Goal: Task Accomplishment & Management: Manage account settings

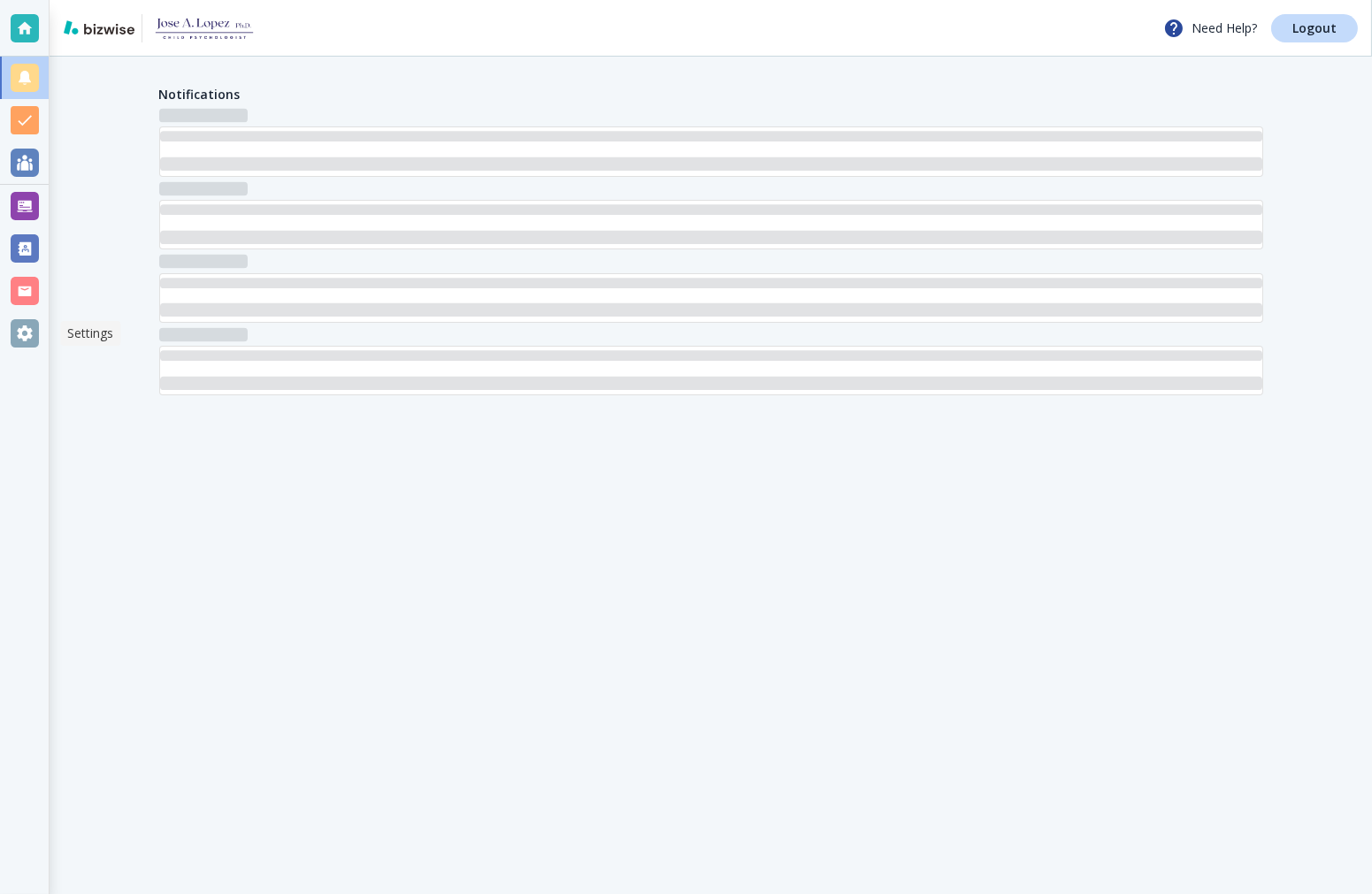
click at [21, 343] on div at bounding box center [25, 333] width 28 height 28
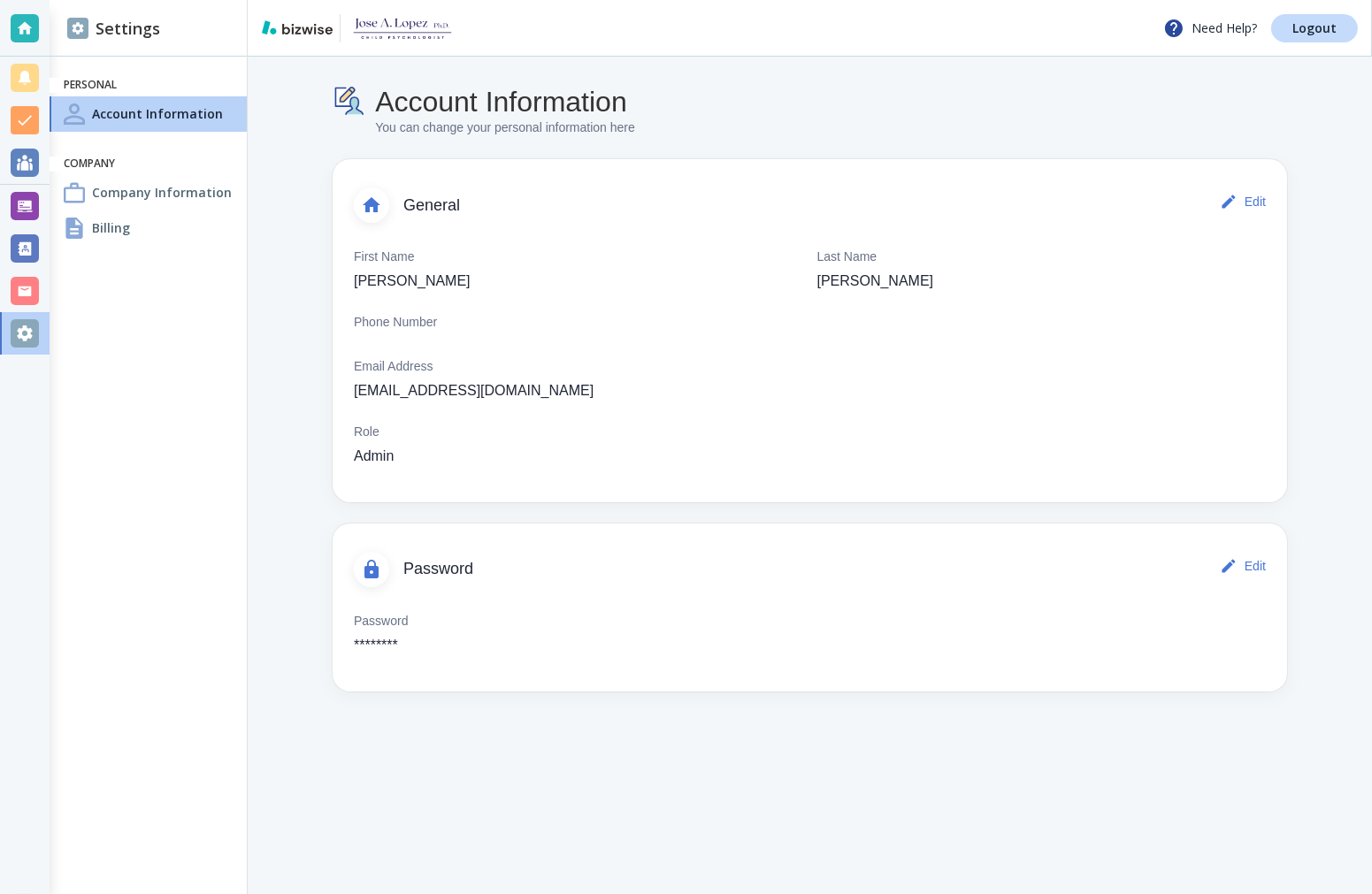
click at [167, 228] on div "Billing" at bounding box center [149, 227] width 197 height 35
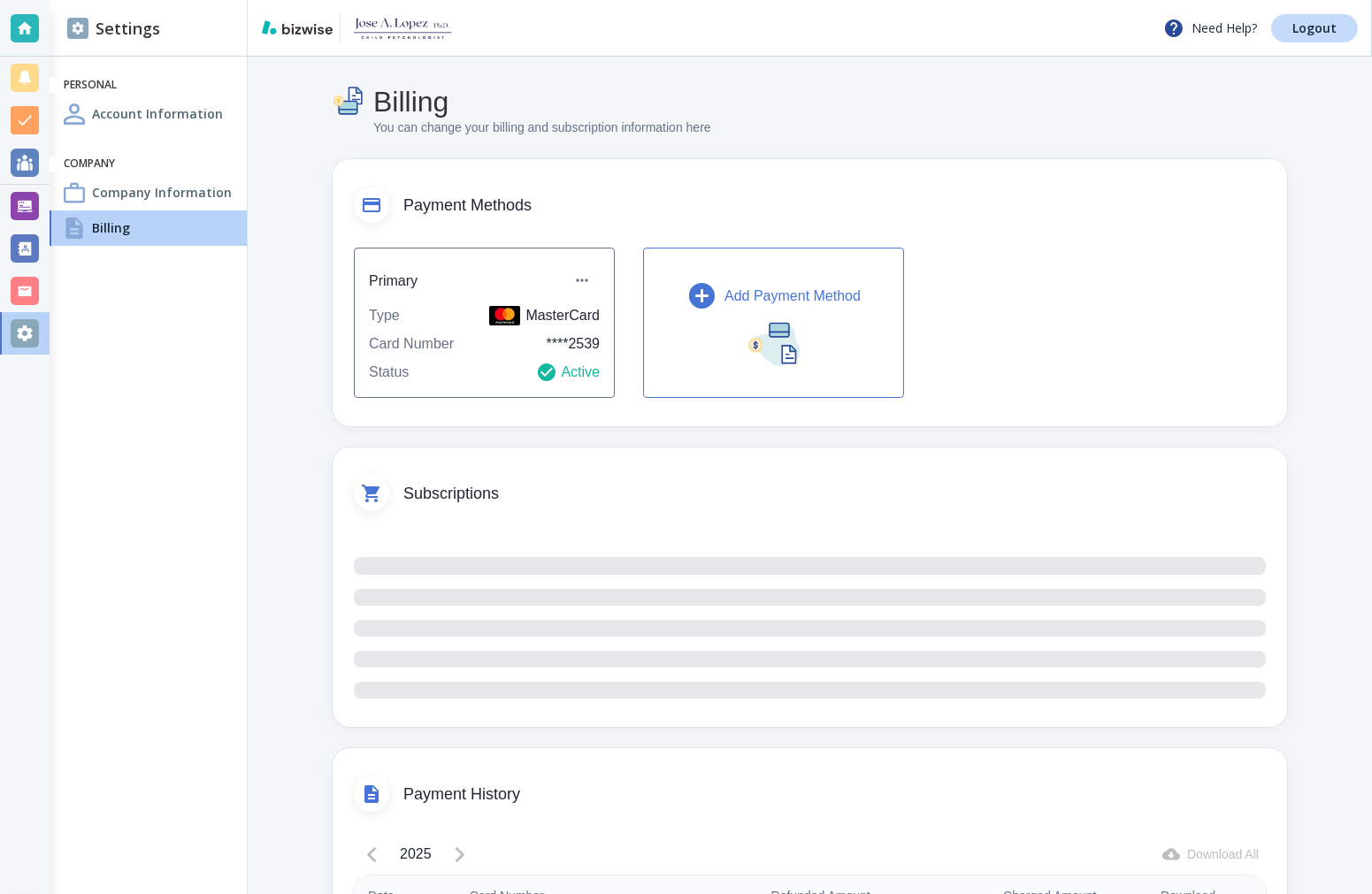
click at [749, 295] on p "Add Payment Method" at bounding box center [793, 296] width 137 height 21
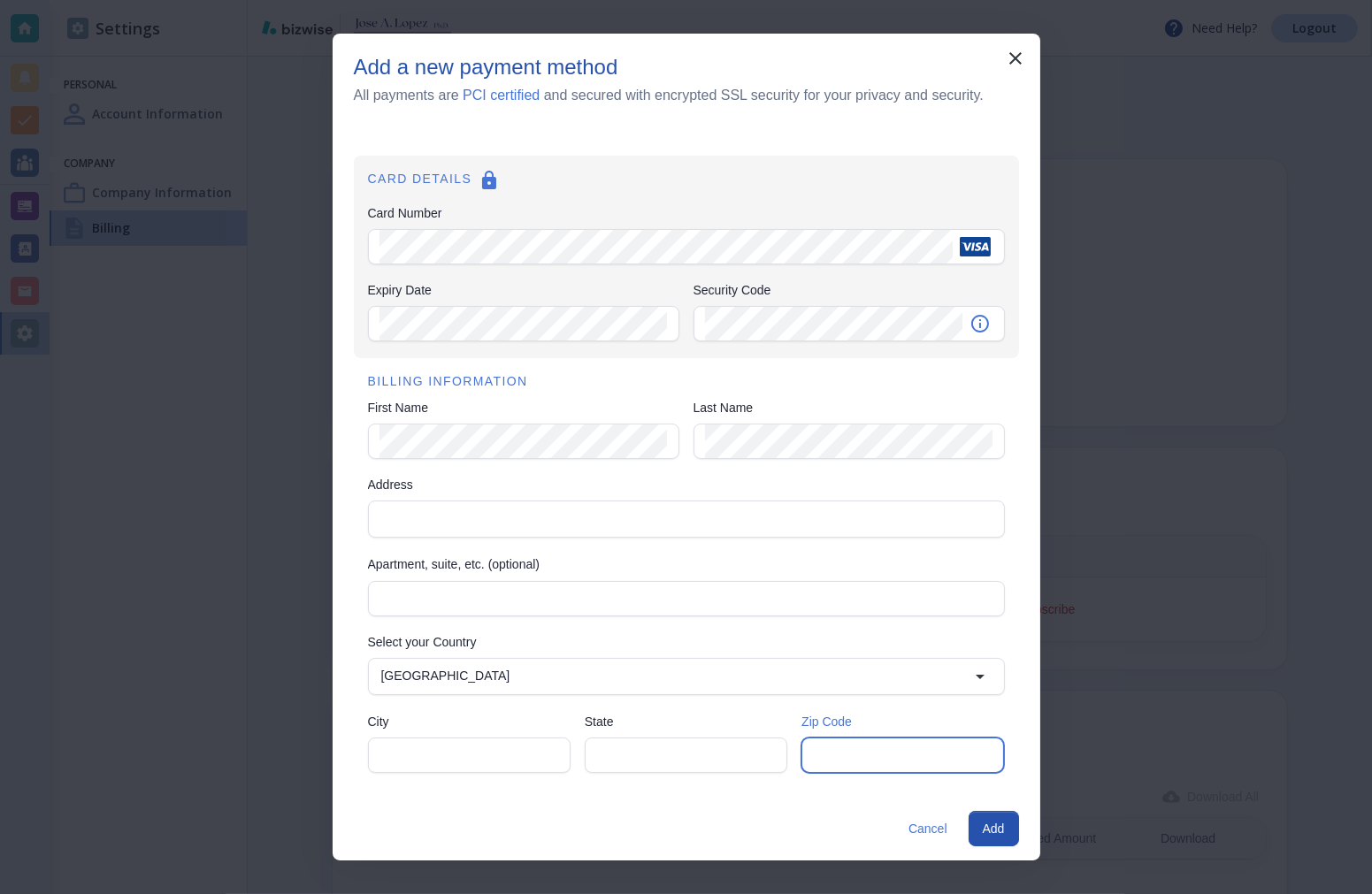
click at [865, 769] on input "Zip Code" at bounding box center [903, 755] width 179 height 34
type input "94501"
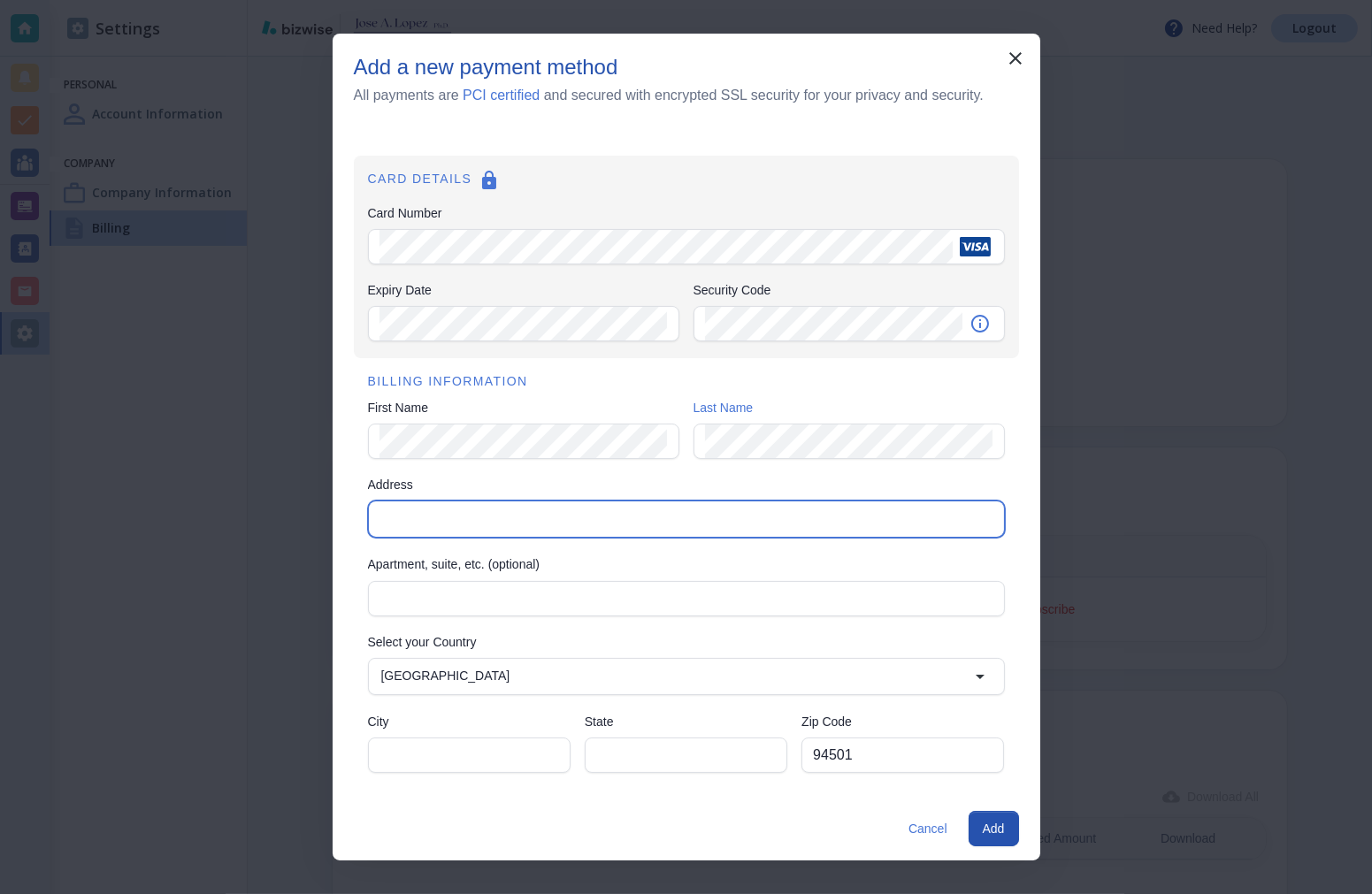
click at [552, 520] on input "Address" at bounding box center [685, 518] width 622 height 25
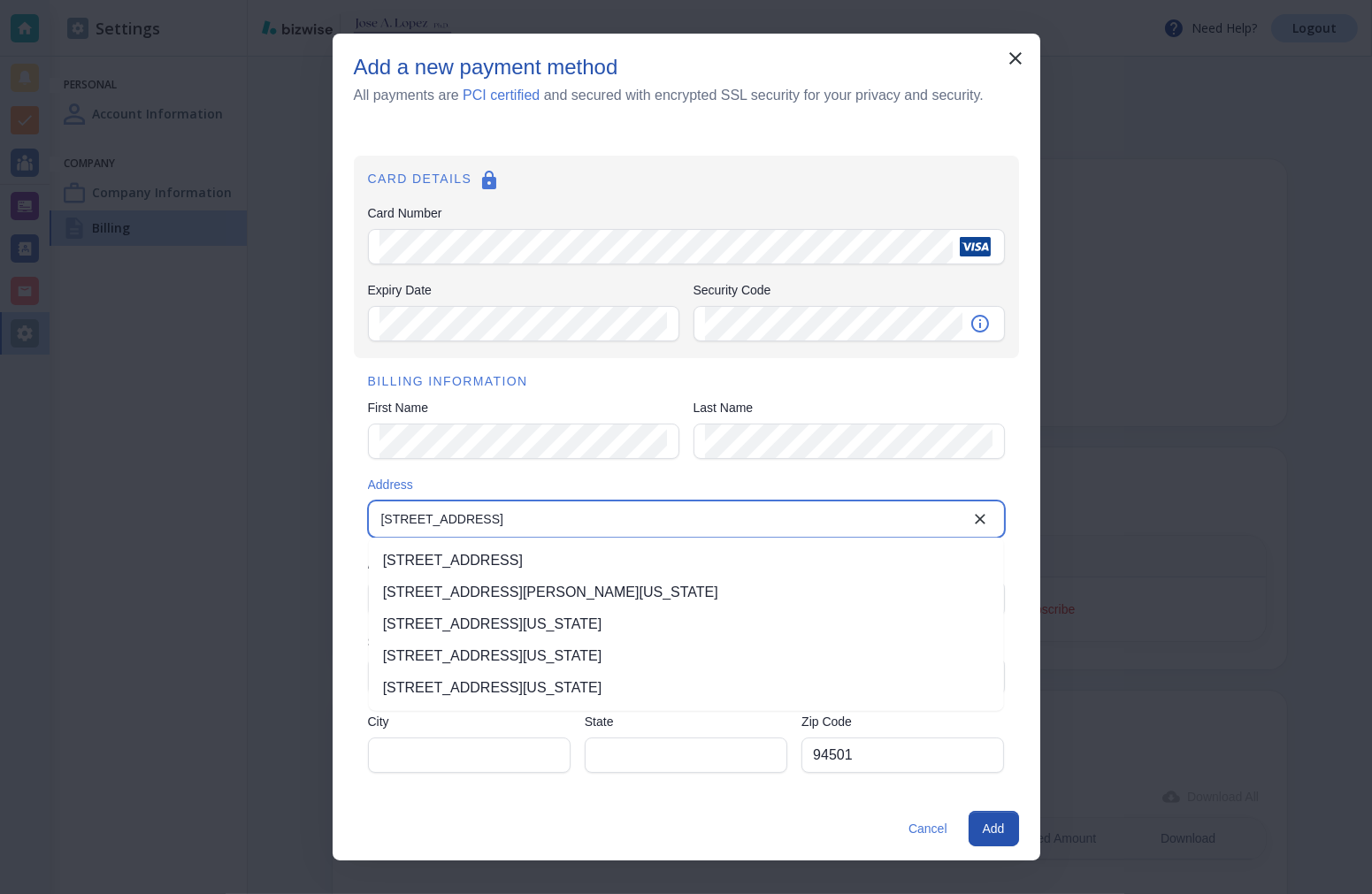
click at [471, 561] on li "1109 Lafayette St, Alameda, CA, USA" at bounding box center [686, 561] width 635 height 32
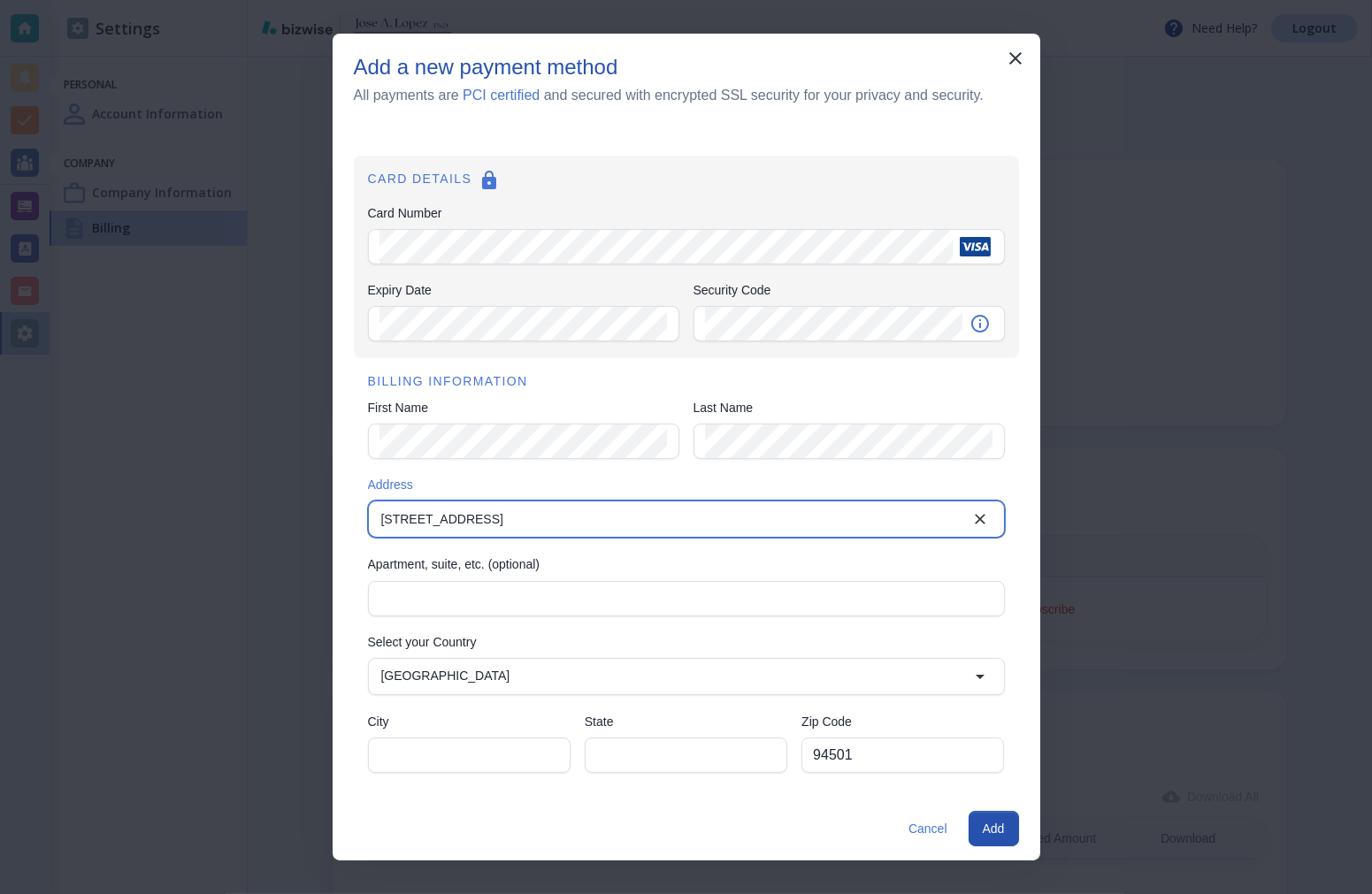
type input "1109 Lafayette Street"
type input "Alameda"
type input "CA"
type input "1109 Lafayette Street"
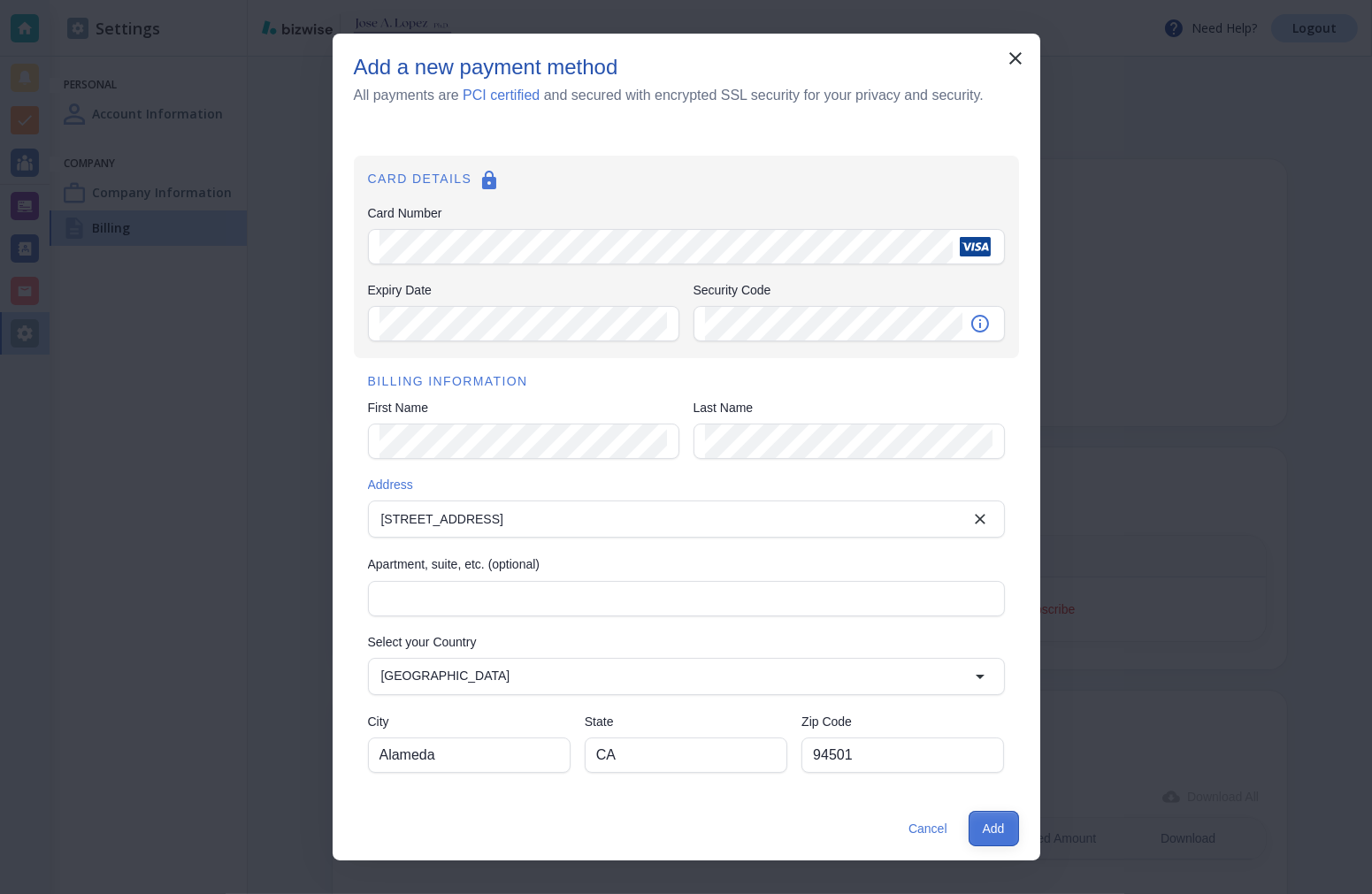
click at [988, 834] on button "Add" at bounding box center [994, 828] width 51 height 35
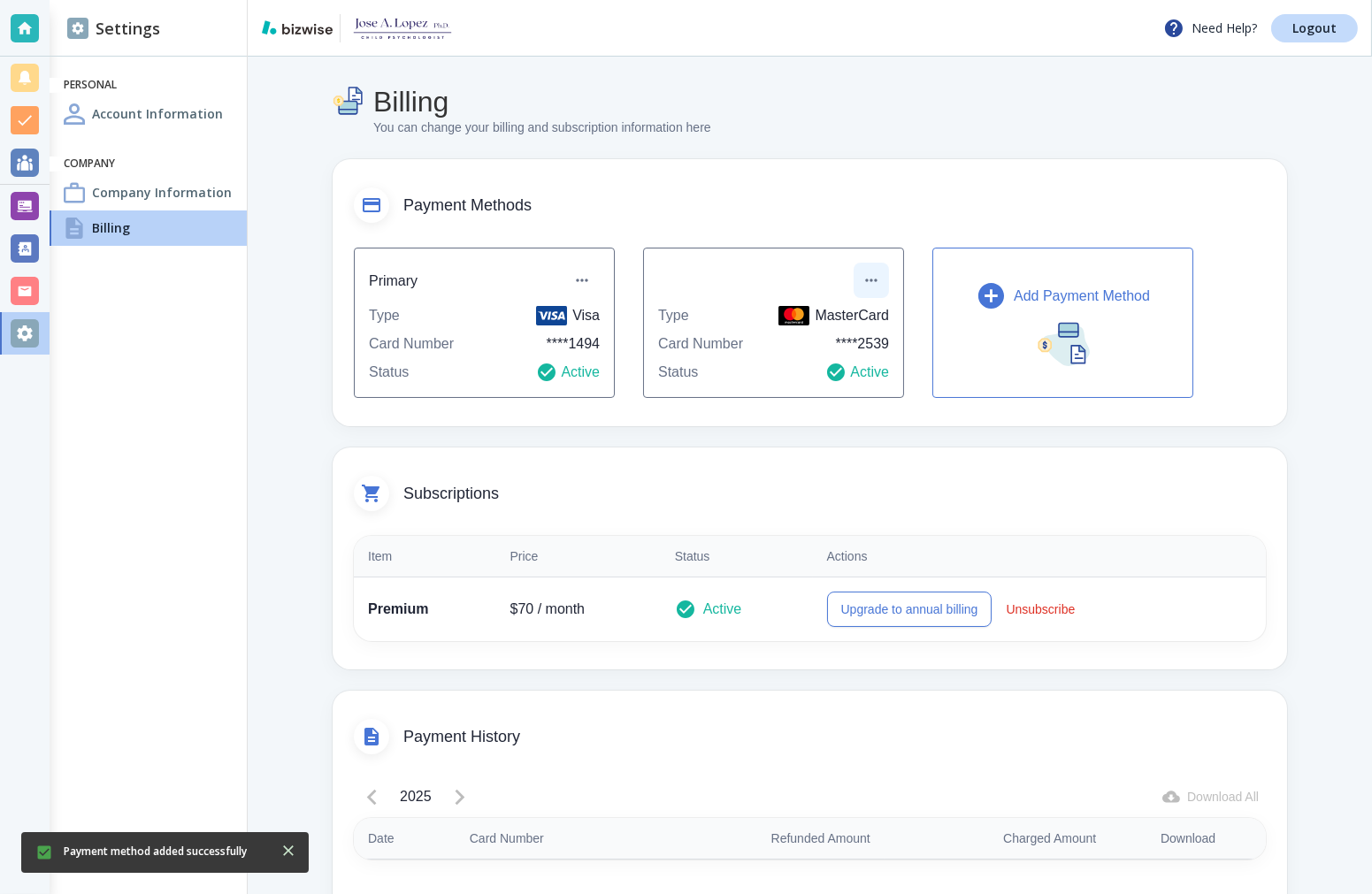
click at [876, 279] on icon "button" at bounding box center [871, 280] width 18 height 18
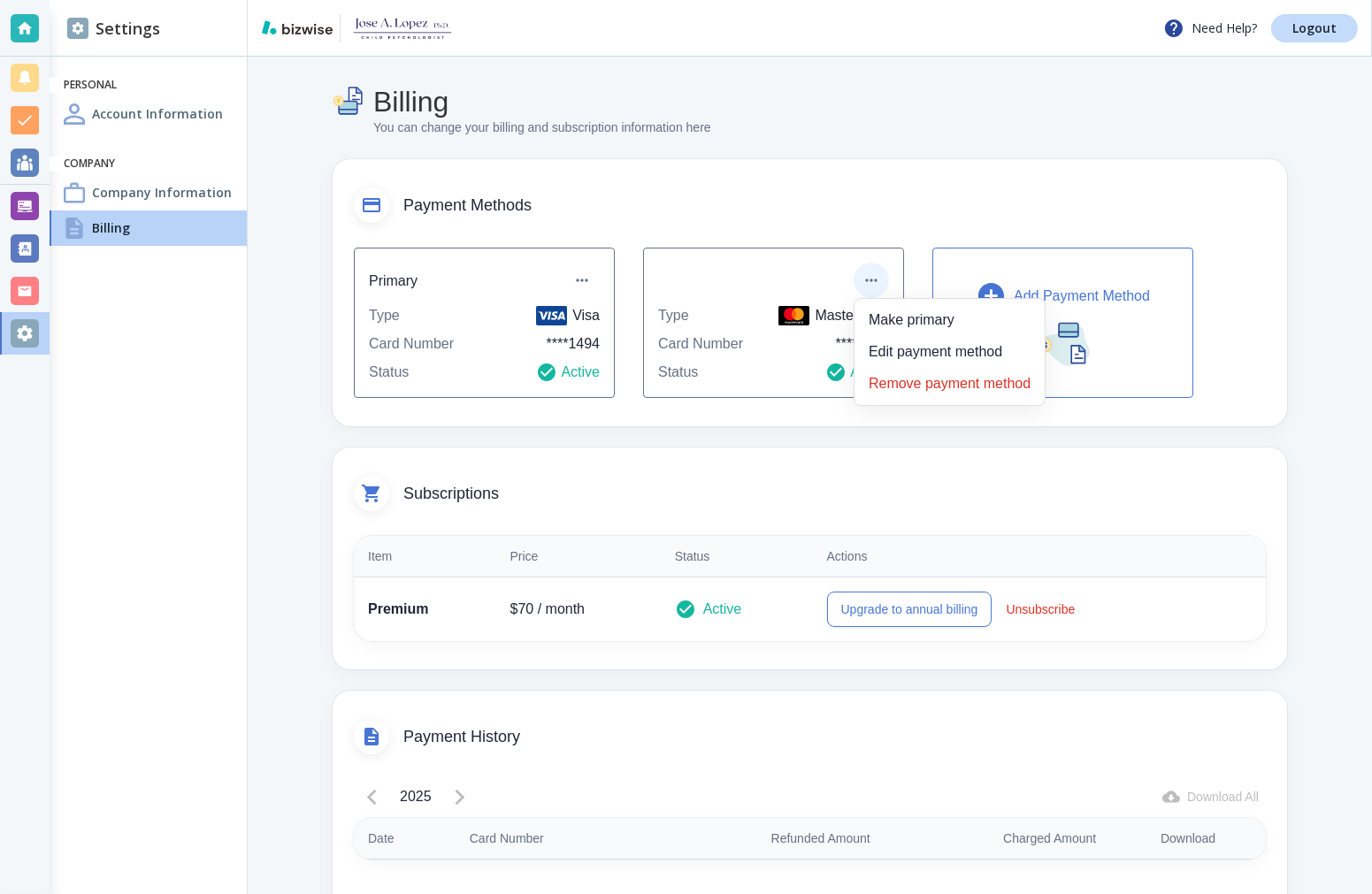
click at [915, 391] on li "Remove payment method" at bounding box center [949, 384] width 176 height 28
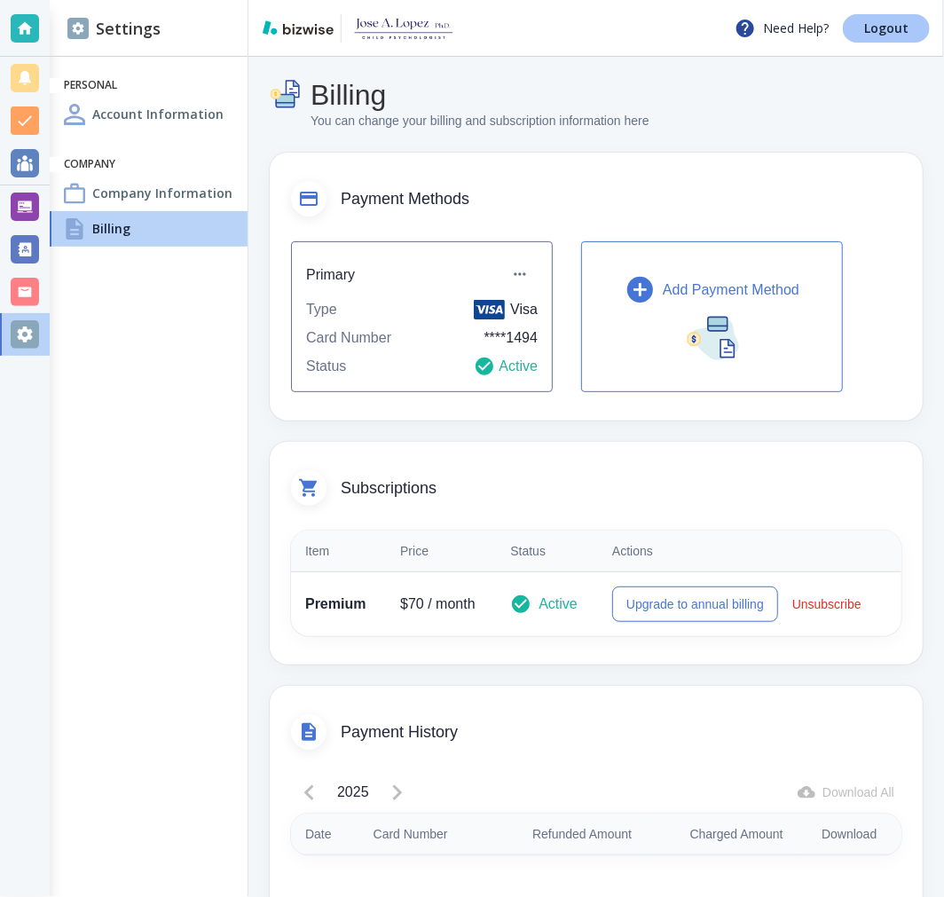
click at [865, 29] on link "Logout" at bounding box center [886, 28] width 87 height 28
